Goal: Check status

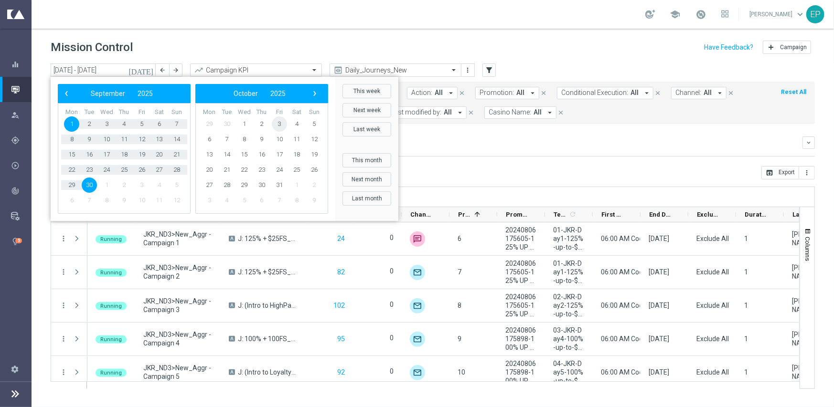
click at [273, 125] on span "3" at bounding box center [279, 124] width 15 height 15
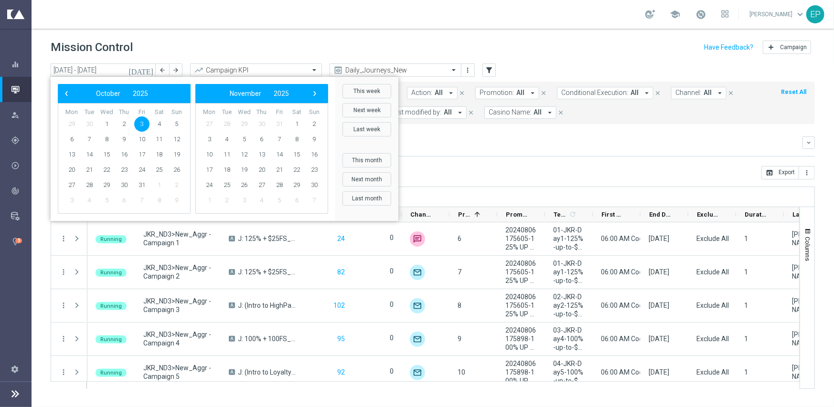
click at [134, 125] on span "3" at bounding box center [141, 124] width 15 height 15
type input "[DATE] - [DATE]"
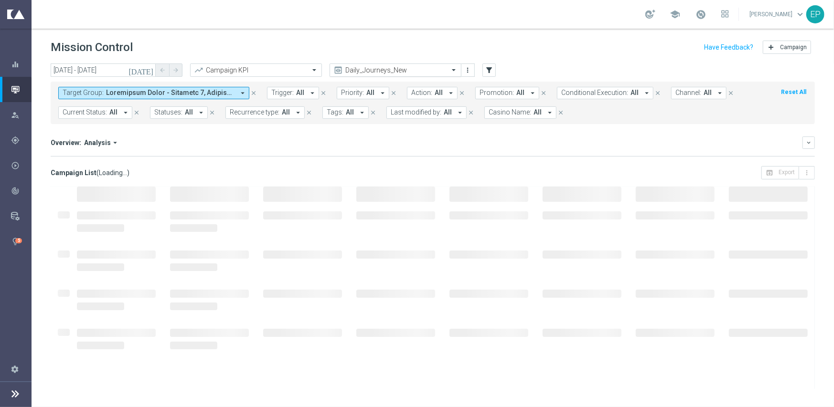
click at [382, 66] on input "text" at bounding box center [386, 70] width 102 height 8
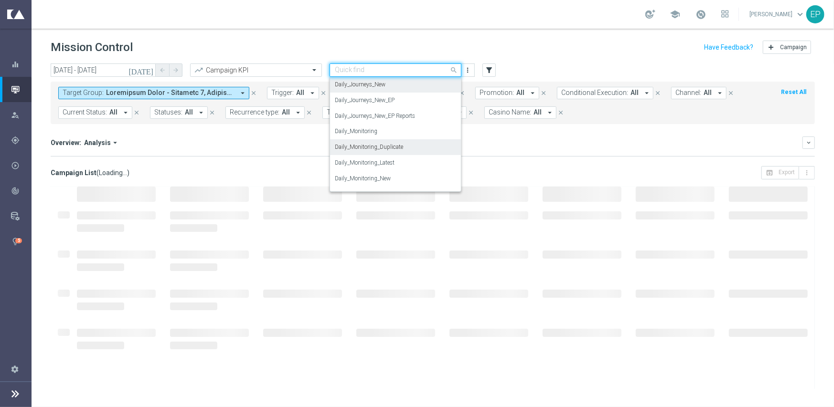
scroll to position [331, 0]
click at [412, 147] on label "Daily_Monitoring_New<P1-5/DM" at bounding box center [376, 147] width 82 height 8
